Goal: Information Seeking & Learning: Learn about a topic

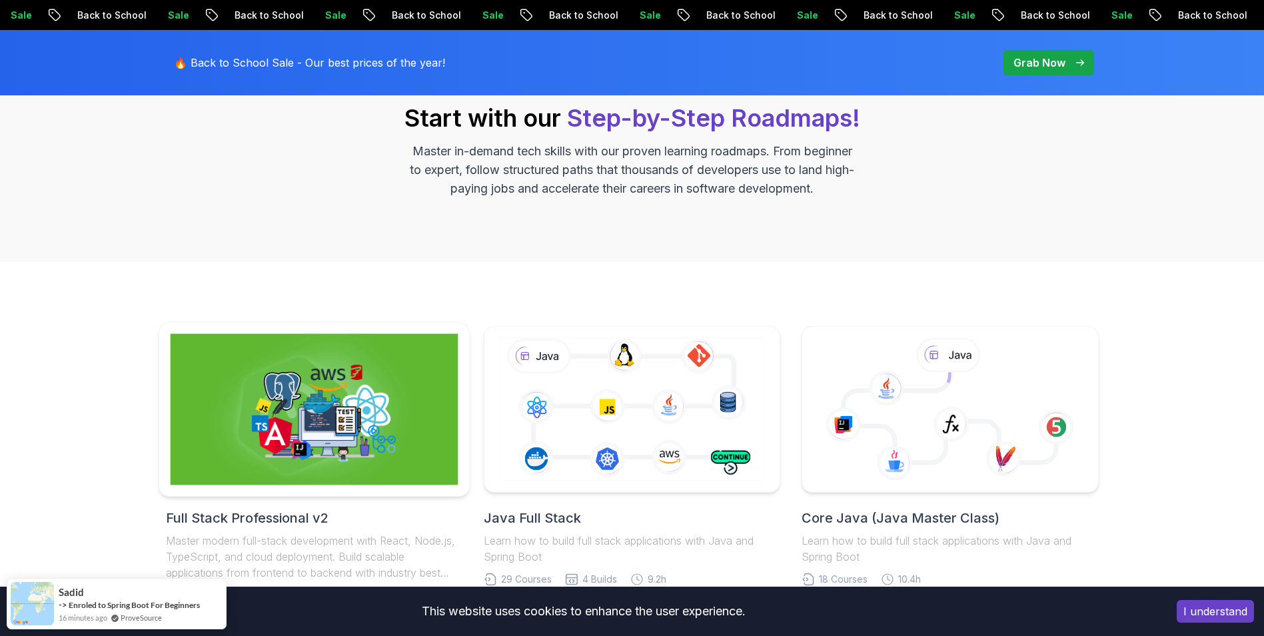
scroll to position [266, 0]
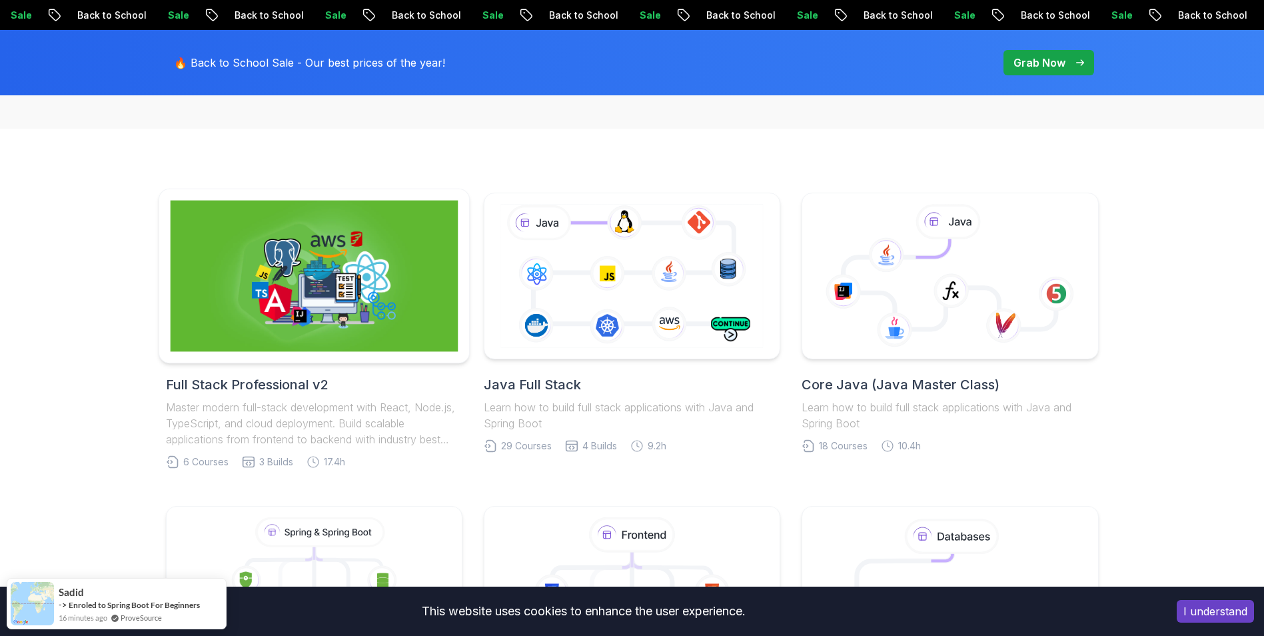
click at [410, 300] on img at bounding box center [314, 276] width 288 height 151
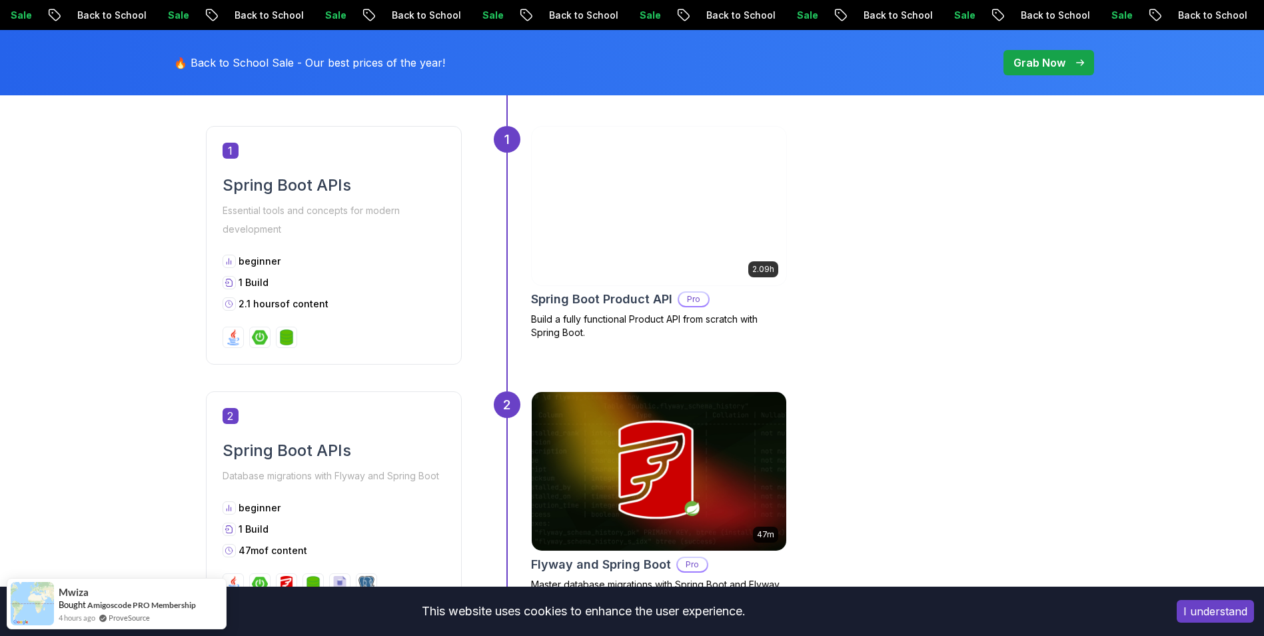
scroll to position [799, 0]
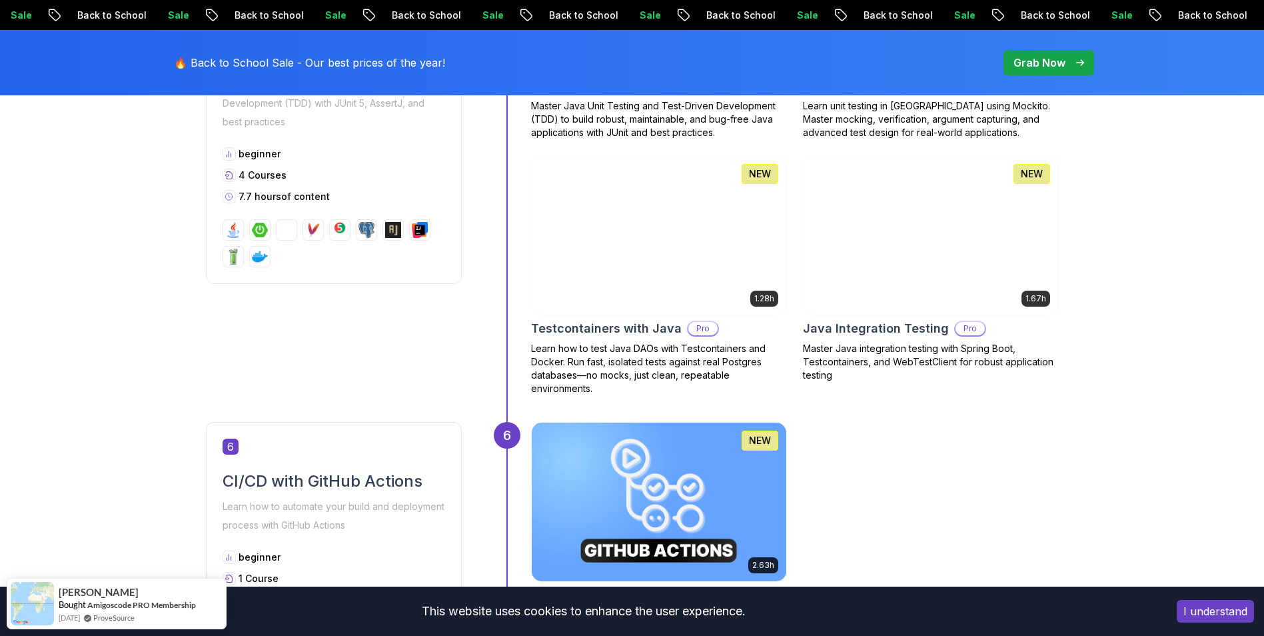
scroll to position [1999, 0]
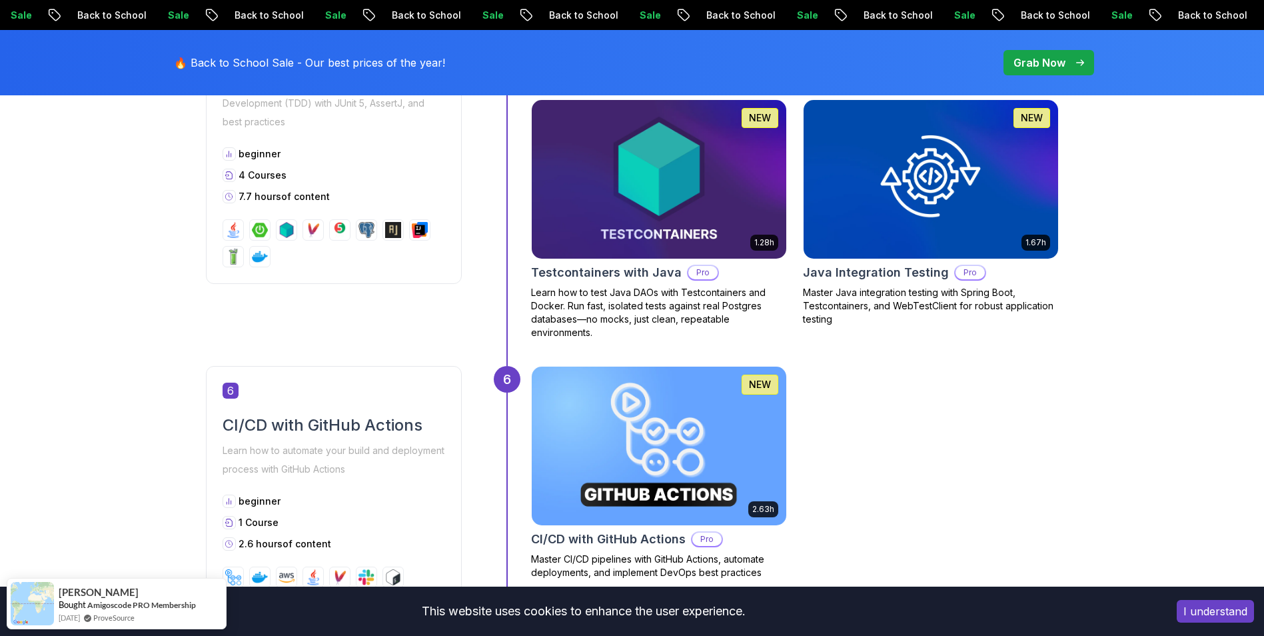
click at [582, 181] on img at bounding box center [658, 179] width 267 height 167
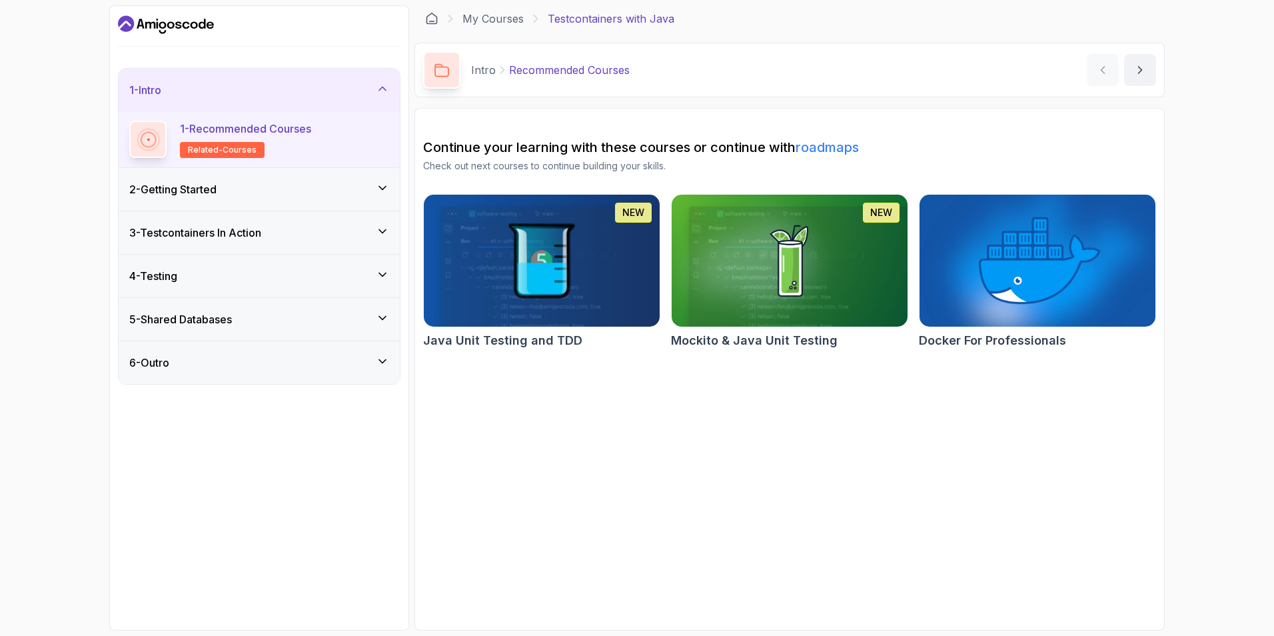
click at [163, 100] on div "1 - Intro" at bounding box center [259, 90] width 281 height 43
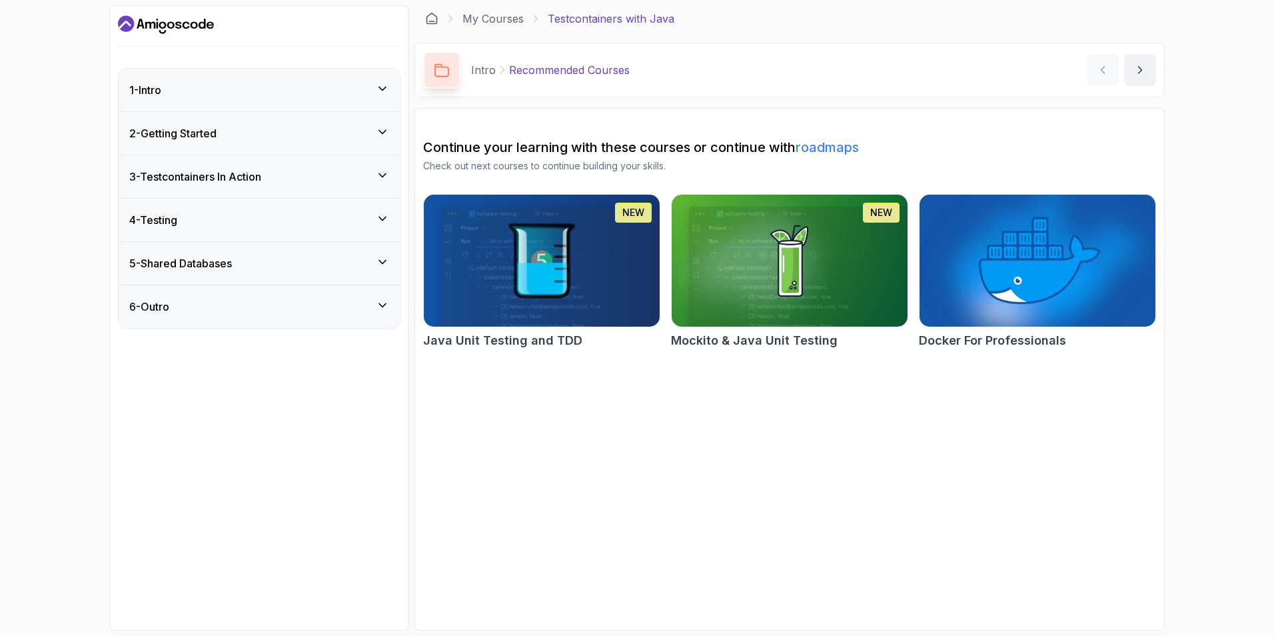
click at [582, 21] on p "Testcontainers with Java" at bounding box center [611, 19] width 127 height 16
click at [492, 15] on link "My Courses" at bounding box center [492, 19] width 61 height 16
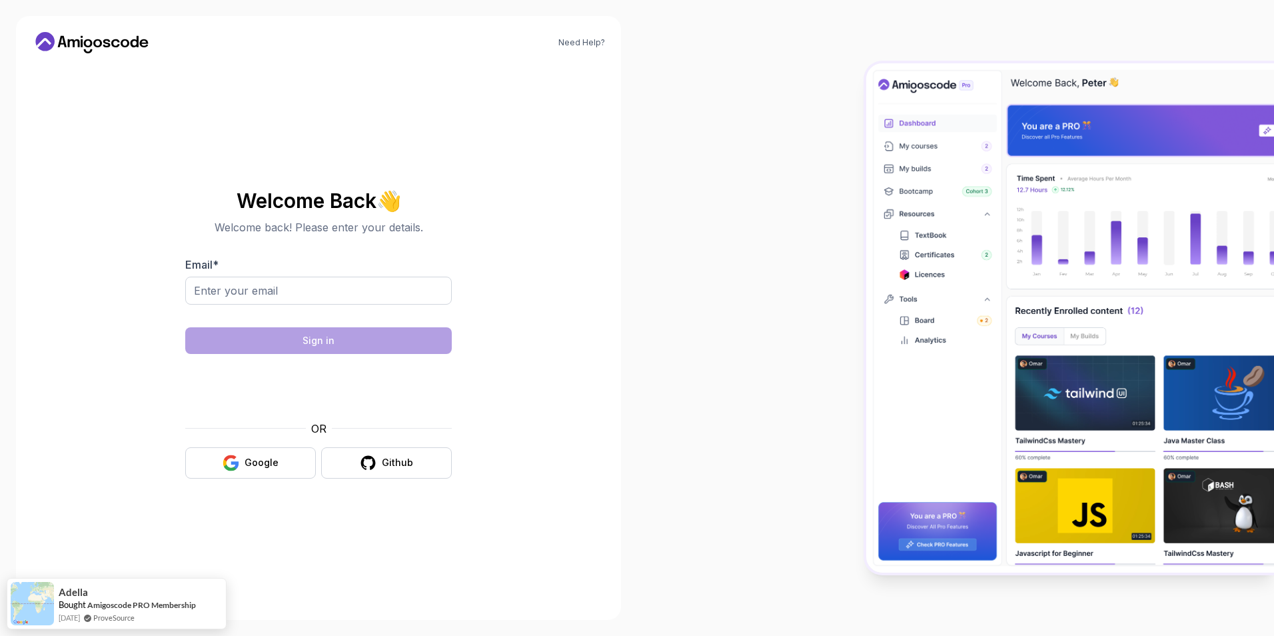
click at [113, 49] on icon at bounding box center [92, 42] width 120 height 21
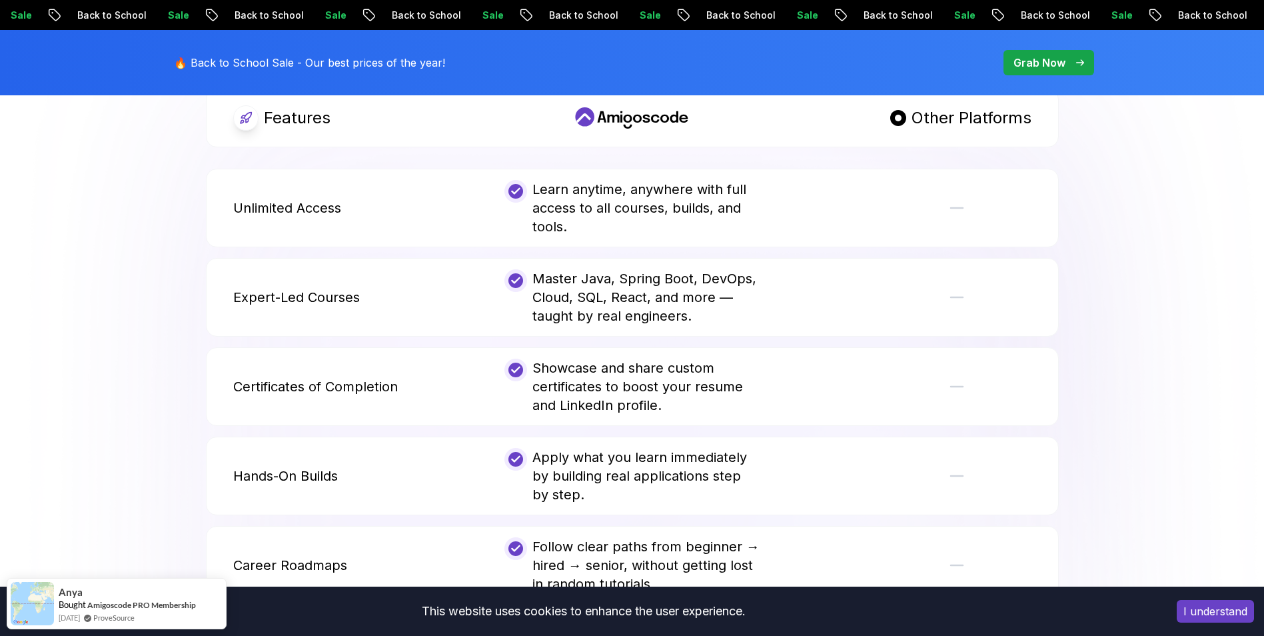
scroll to position [2865, 0]
